Goal: Transaction & Acquisition: Purchase product/service

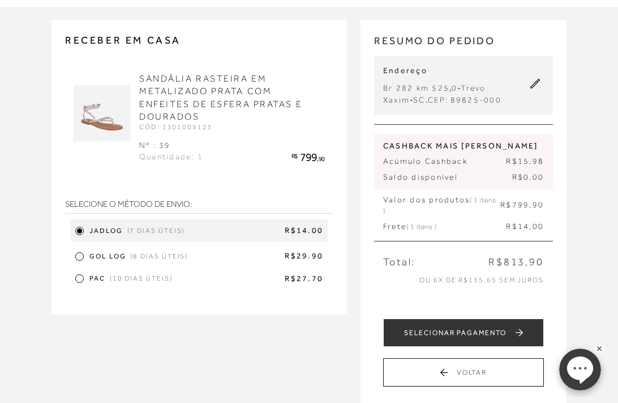
scroll to position [76, 0]
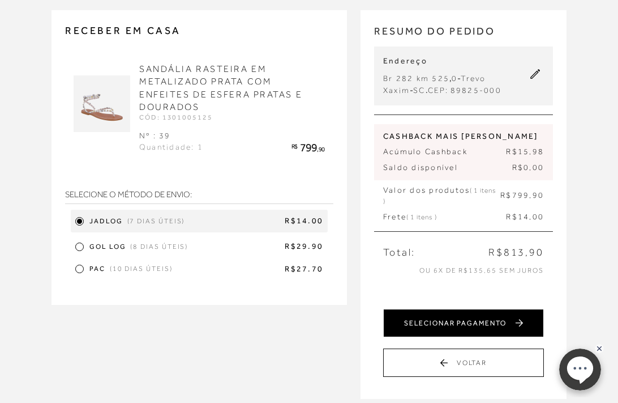
click at [466, 324] on button "SELECIONAR PAGAMENTO" at bounding box center [463, 323] width 161 height 28
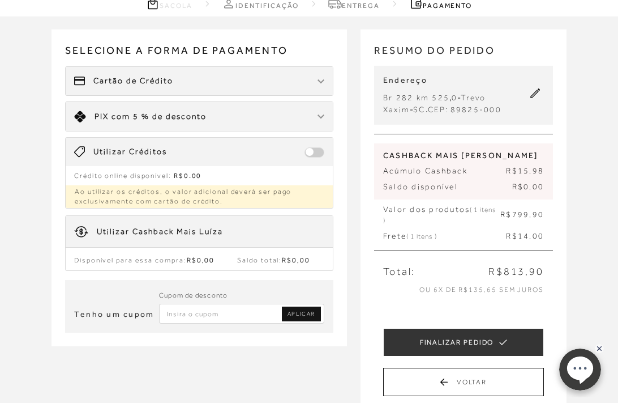
scroll to position [58, 0]
click at [192, 308] on input "Inserir Código da Promoção" at bounding box center [241, 313] width 165 height 20
type input "NIVERLB"
click at [303, 310] on span "APLICAR" at bounding box center [302, 313] width 28 height 8
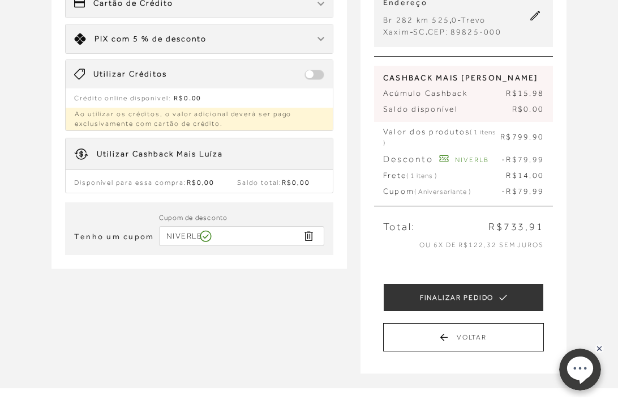
scroll to position [132, 0]
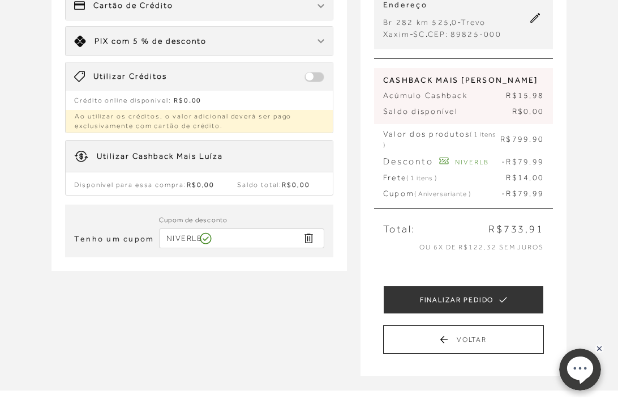
click at [312, 41] on div "Limite: R$ 5.000,00 PIX com 5 % de desconto" at bounding box center [199, 41] width 267 height 29
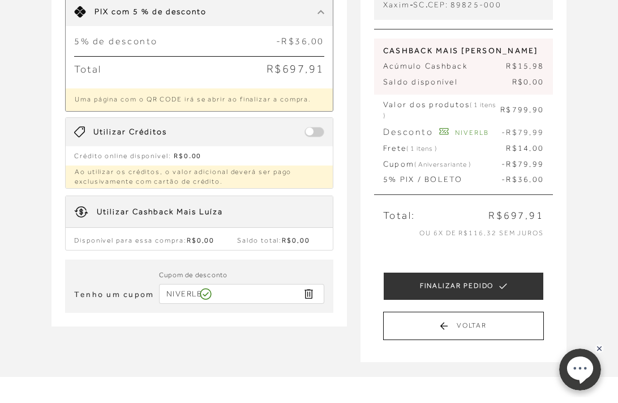
scroll to position [167, 0]
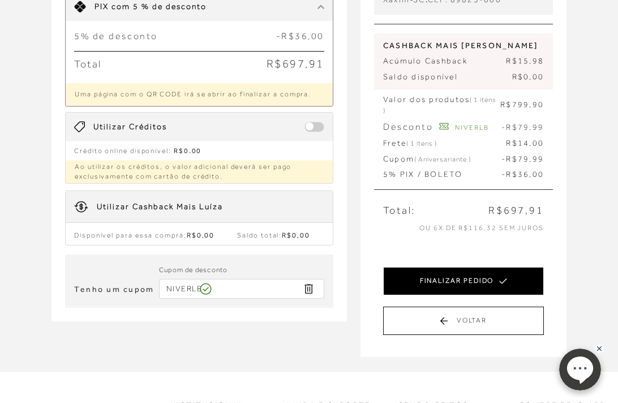
click at [456, 270] on button "FINALIZAR PEDIDO" at bounding box center [463, 281] width 161 height 28
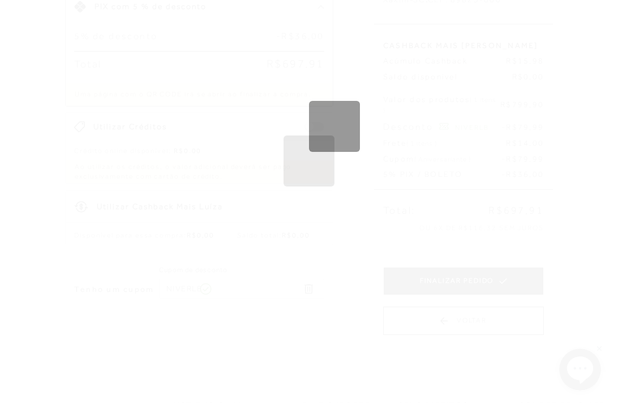
scroll to position [0, 0]
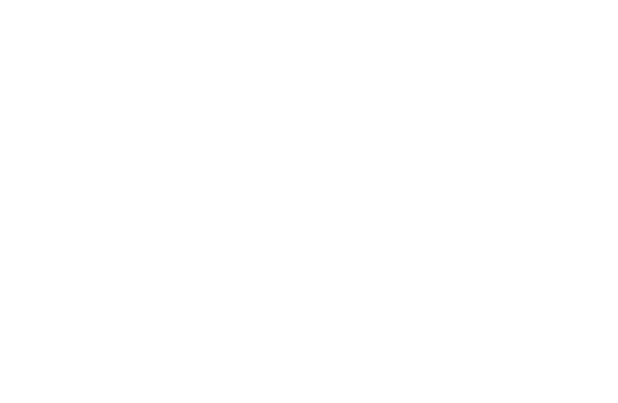
drag, startPoint x: 0, startPoint y: 0, endPoint x: 464, endPoint y: 45, distance: 465.9
click at [0, 0] on div ".a{fill-rule:evenodd;stroke:#000!important;stroke-width:0!important;}" at bounding box center [0, 0] width 0 height 0
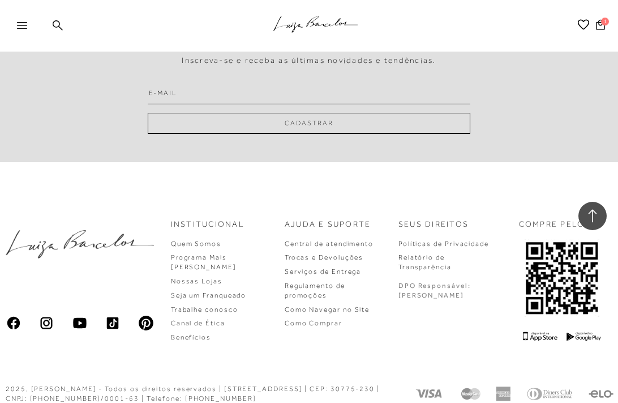
scroll to position [2250, 0]
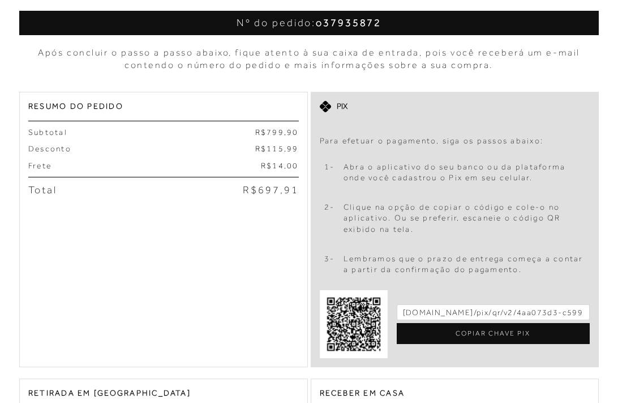
scroll to position [178, 0]
